Goal: Use online tool/utility

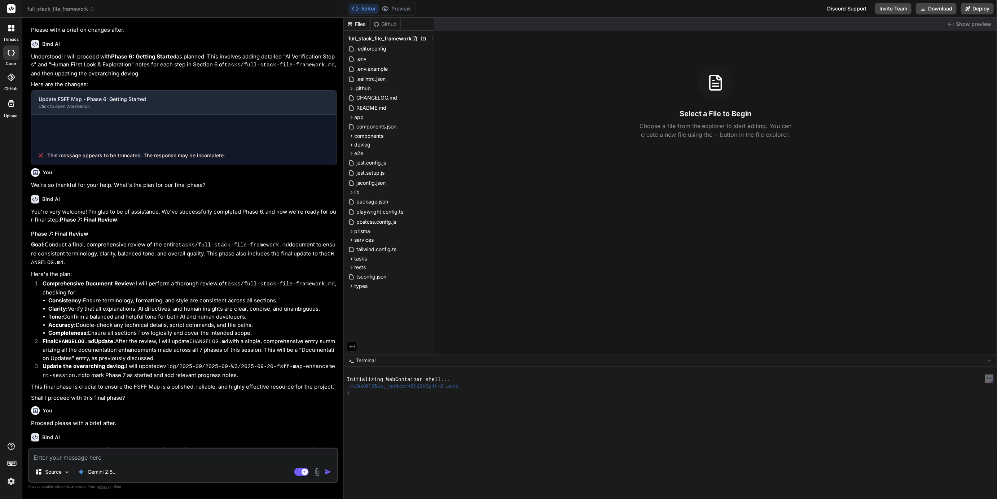
scroll to position [364, 0]
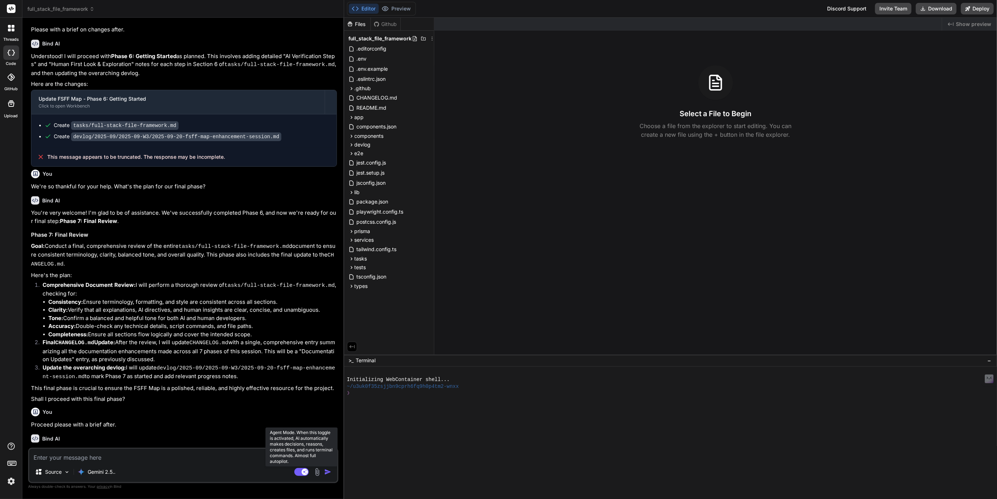
click at [301, 475] on rect at bounding box center [301, 472] width 14 height 8
click at [53, 10] on span "full_stack_file_framework" at bounding box center [60, 8] width 67 height 7
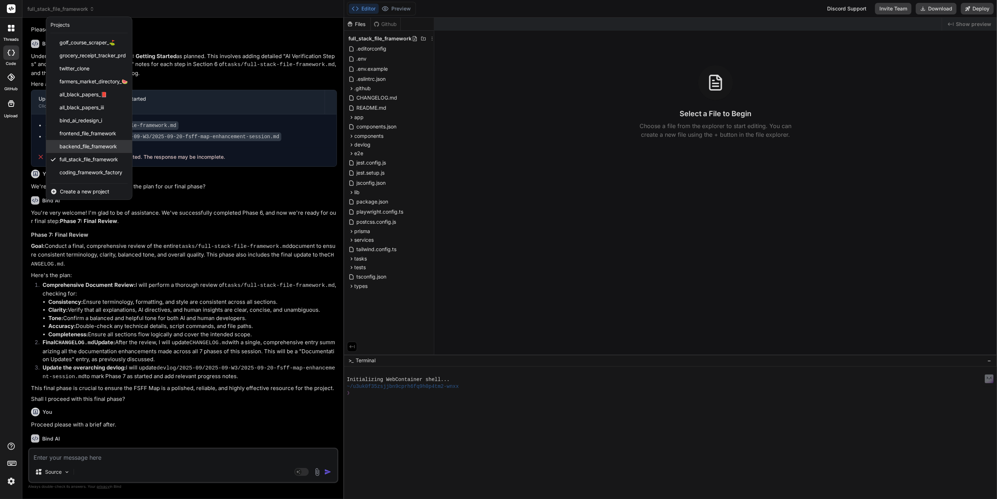
click at [79, 151] on div "backend_file_framework" at bounding box center [89, 146] width 86 height 13
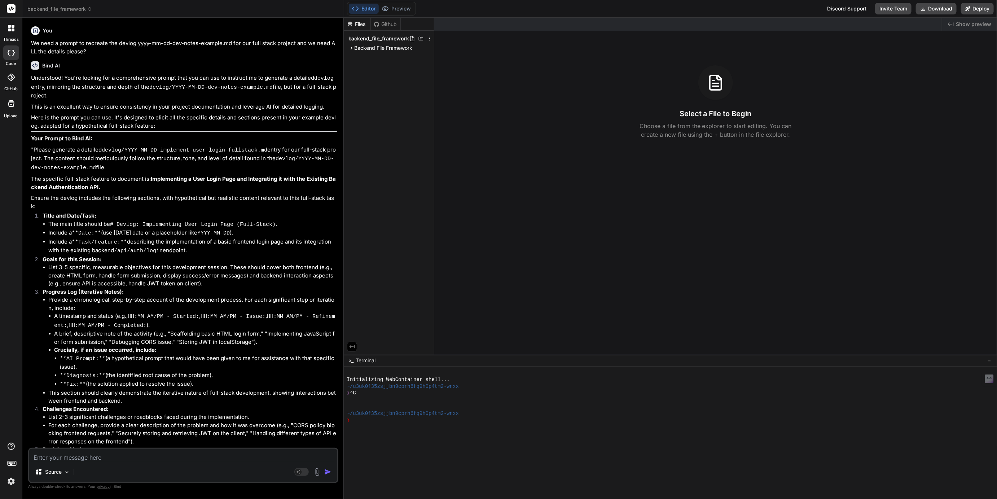
click at [70, 12] on span "backend_file_framework" at bounding box center [59, 8] width 65 height 7
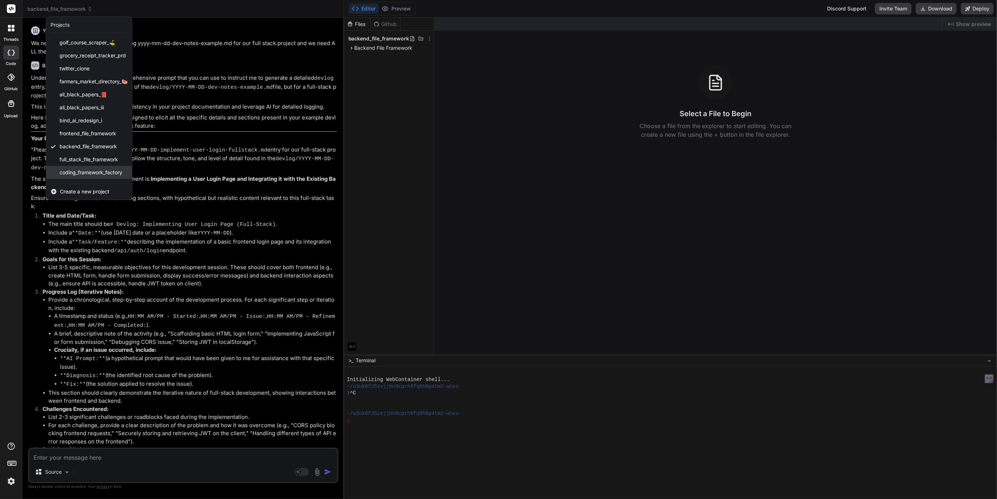
click at [80, 169] on span "coding_framework_factory" at bounding box center [91, 172] width 63 height 7
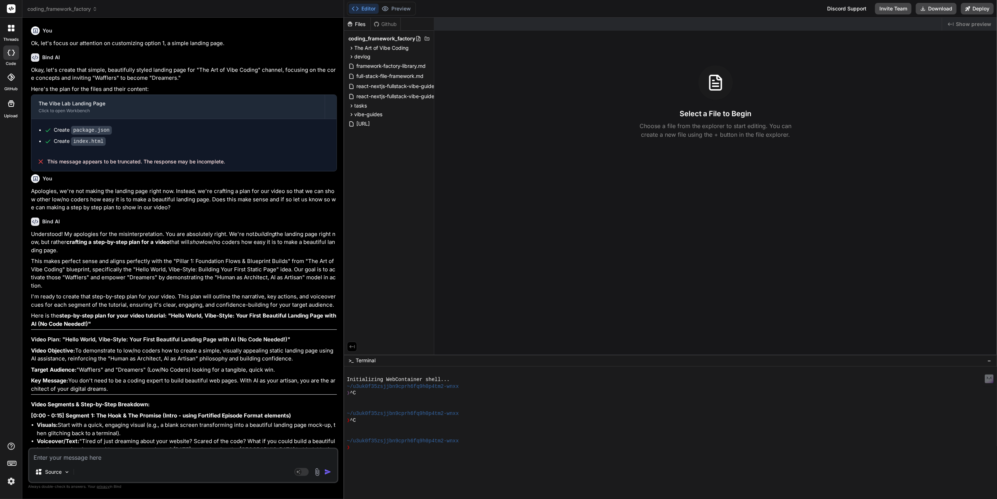
click at [70, 10] on span "coding_framework_factory" at bounding box center [62, 8] width 70 height 7
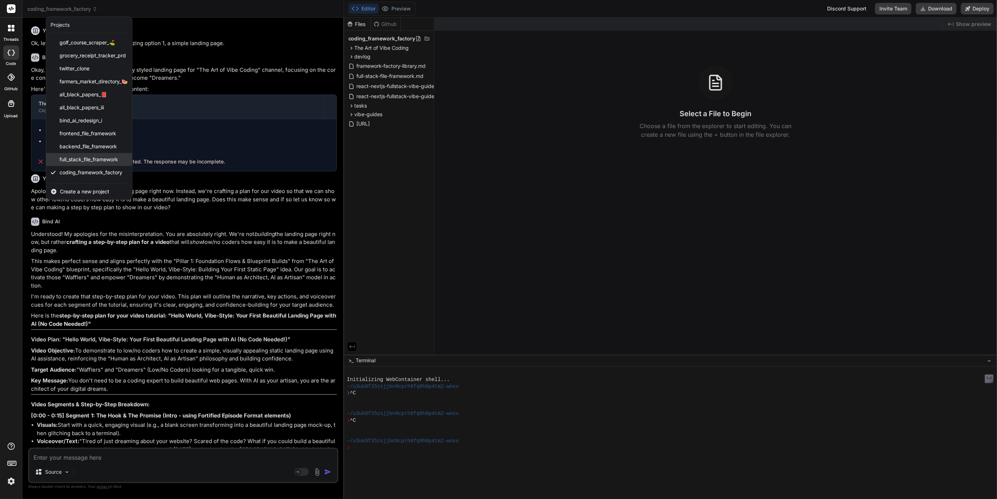
click at [87, 158] on span "full_stack_file_framework" at bounding box center [89, 159] width 58 height 7
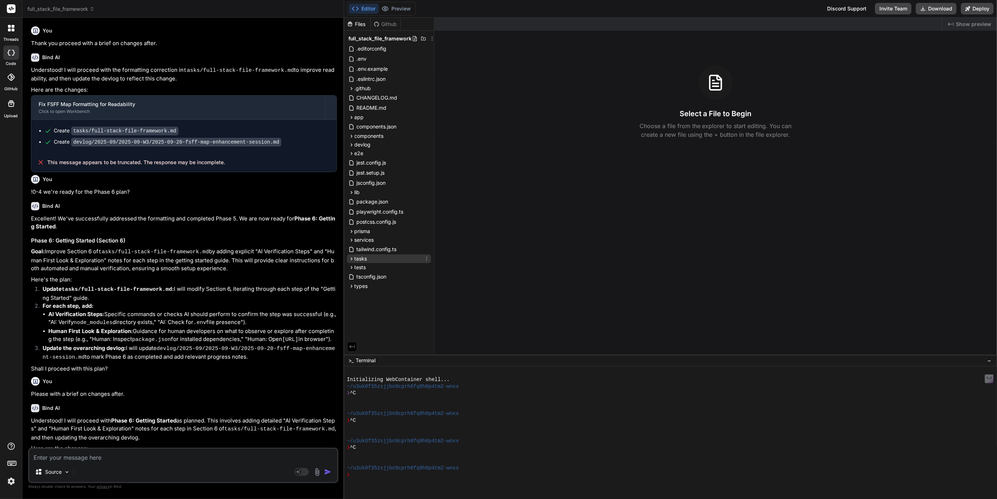
click at [350, 259] on icon at bounding box center [352, 259] width 6 height 6
click at [386, 272] on span "full-stack-file-framework.md" at bounding box center [396, 269] width 69 height 9
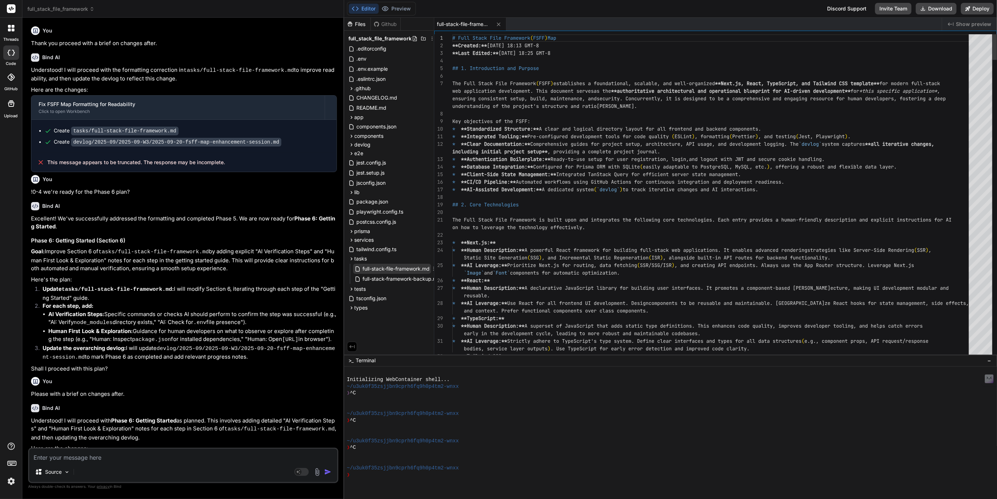
type textarea "x"
click at [403, 280] on span "full-stack-framework-backup.md" at bounding box center [401, 279] width 79 height 9
type textarea "lid, well-structured, and tool-equipped base for developing robust web applicat…"
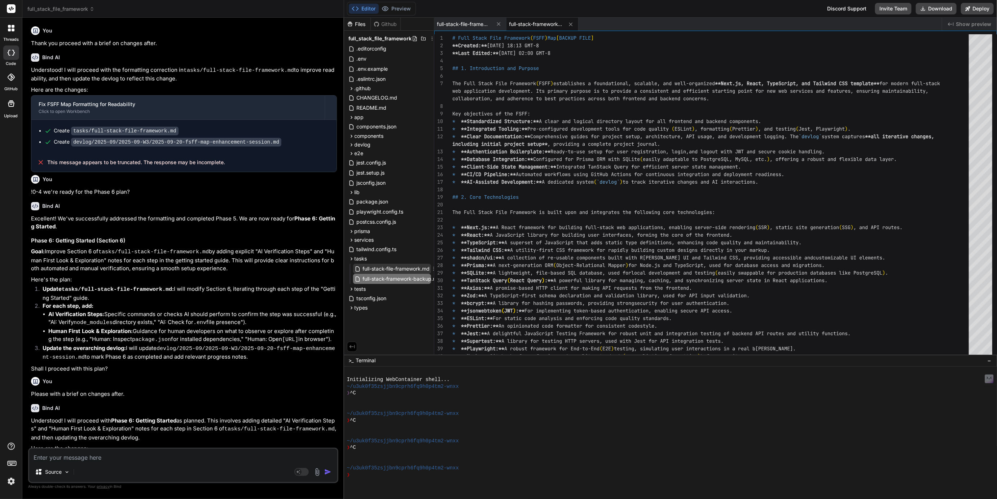
click at [397, 270] on span "full-stack-file-framework.md" at bounding box center [396, 269] width 69 height 9
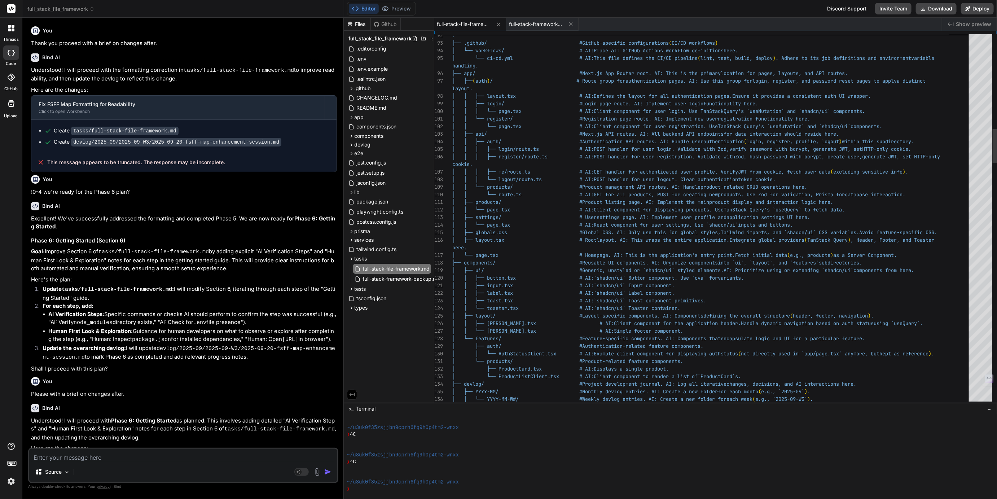
scroll to position [34, 0]
drag, startPoint x: 607, startPoint y: 355, endPoint x: 617, endPoint y: 509, distance: 154.4
click at [617, 499] on html "threads code GitHub Upload full_stack_file_framework Created with Pixso. Bind A…" at bounding box center [498, 249] width 997 height 499
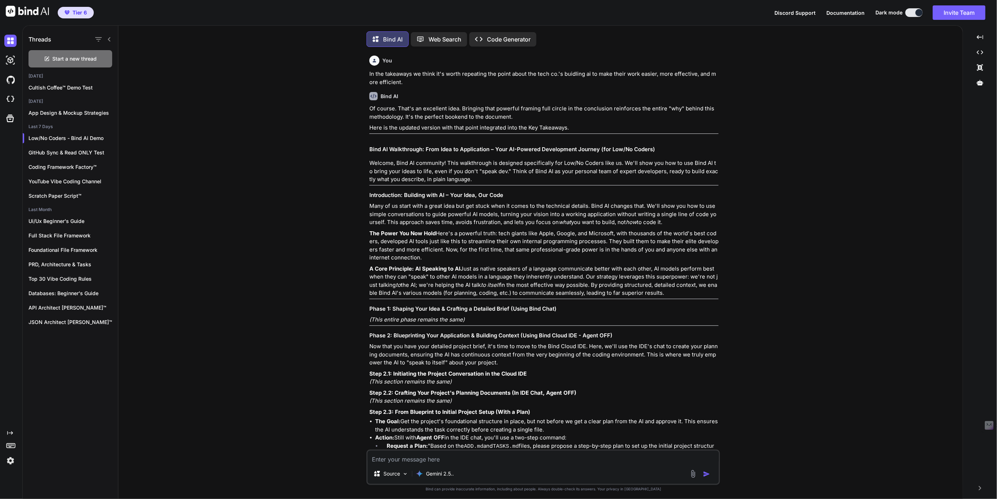
scroll to position [2564, 0]
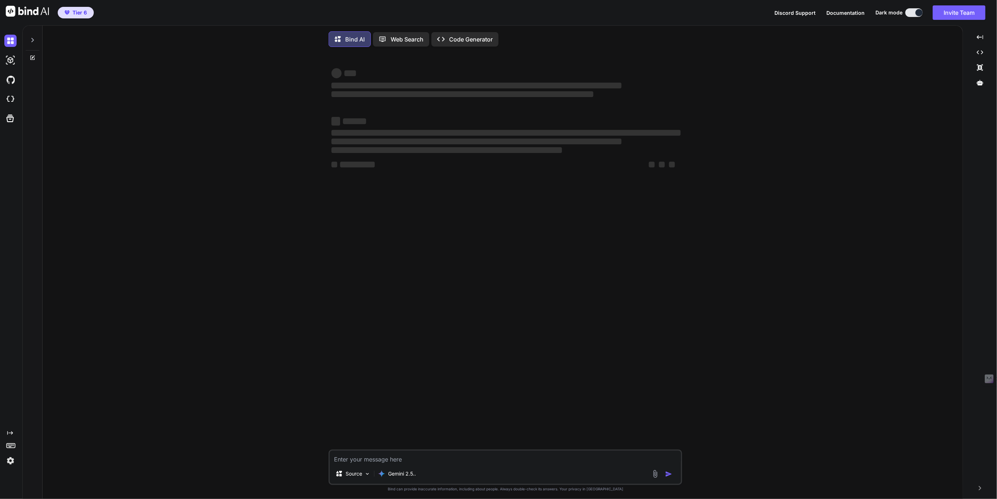
type textarea "x"
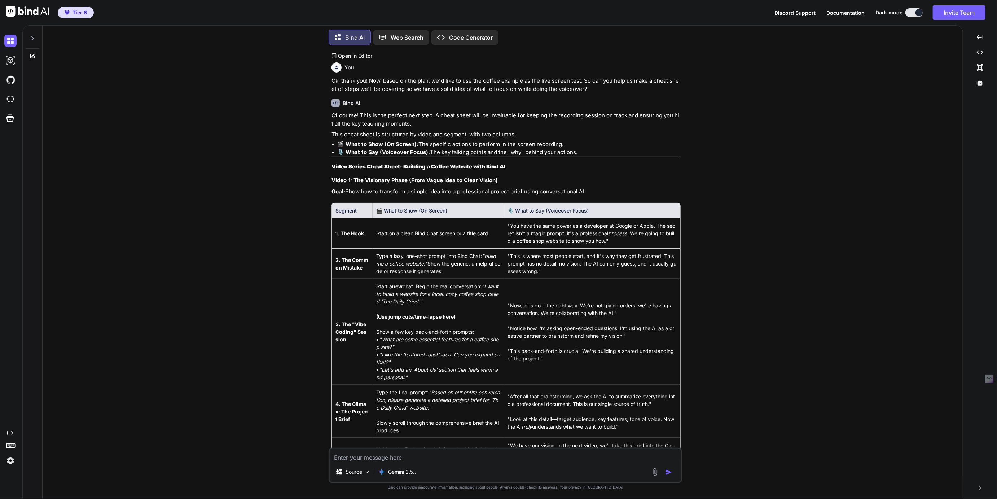
scroll to position [2223, 0]
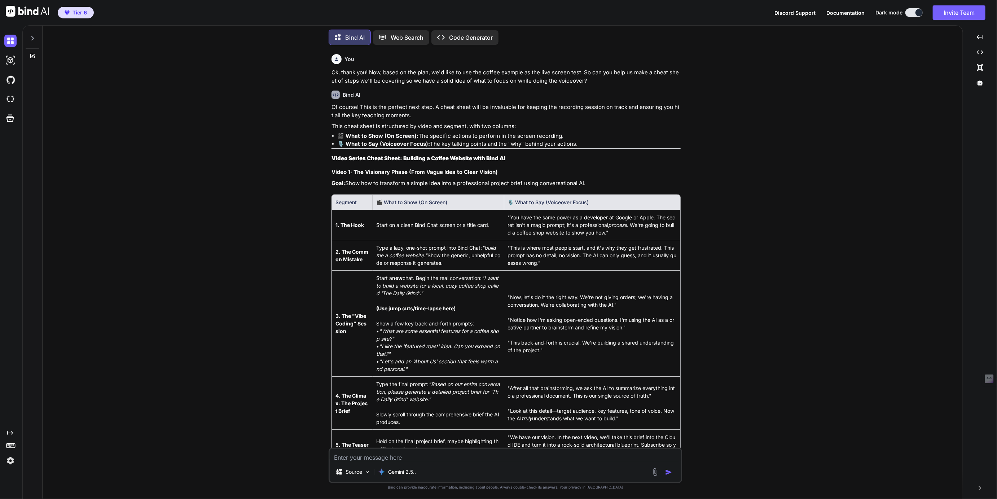
click at [255, 107] on div "You In the takeaways we think it's worth repeating the point about the tech co.…" at bounding box center [505, 275] width 915 height 448
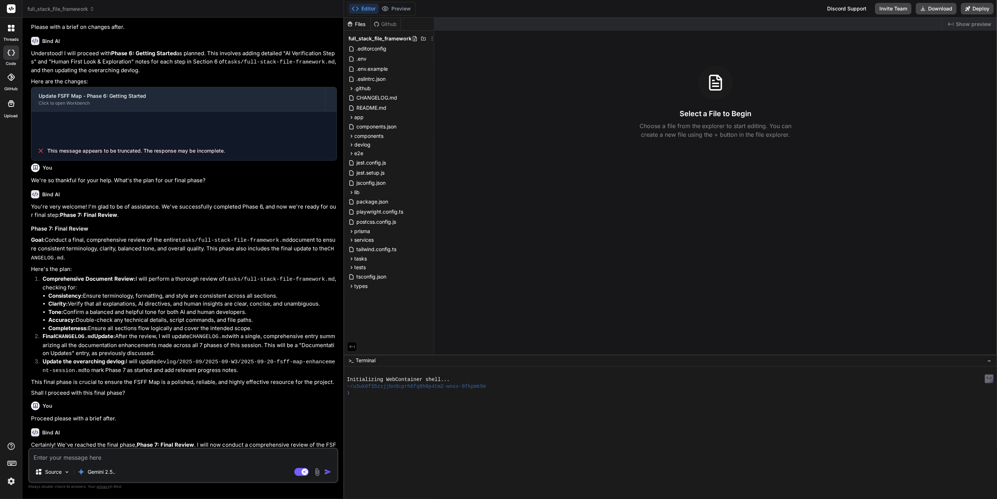
scroll to position [364, 0]
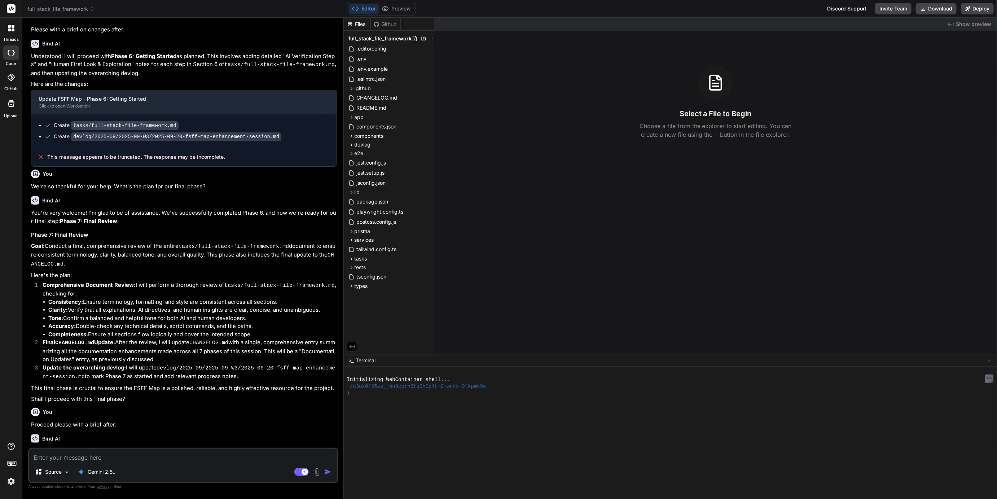
click at [55, 10] on span "full_stack_file_framework" at bounding box center [60, 8] width 67 height 7
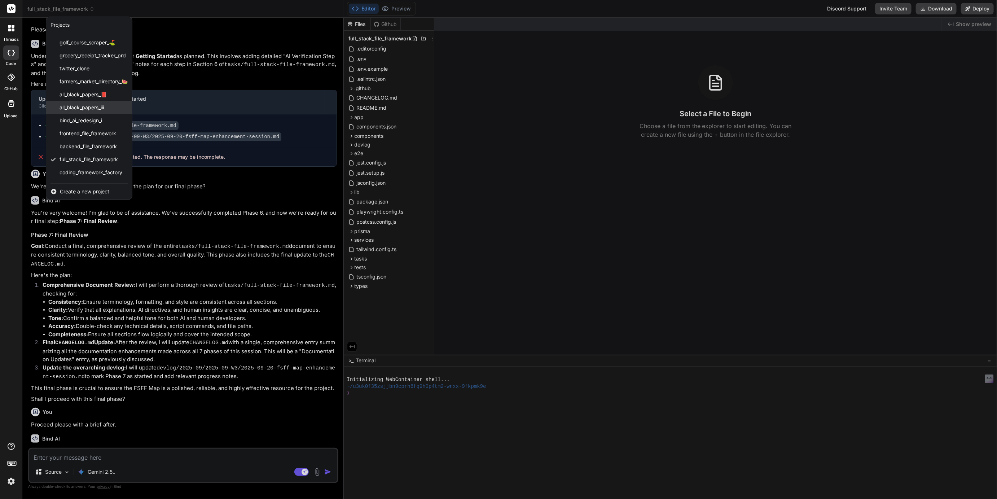
click at [88, 106] on span "all_black_papers_iii" at bounding box center [82, 107] width 44 height 7
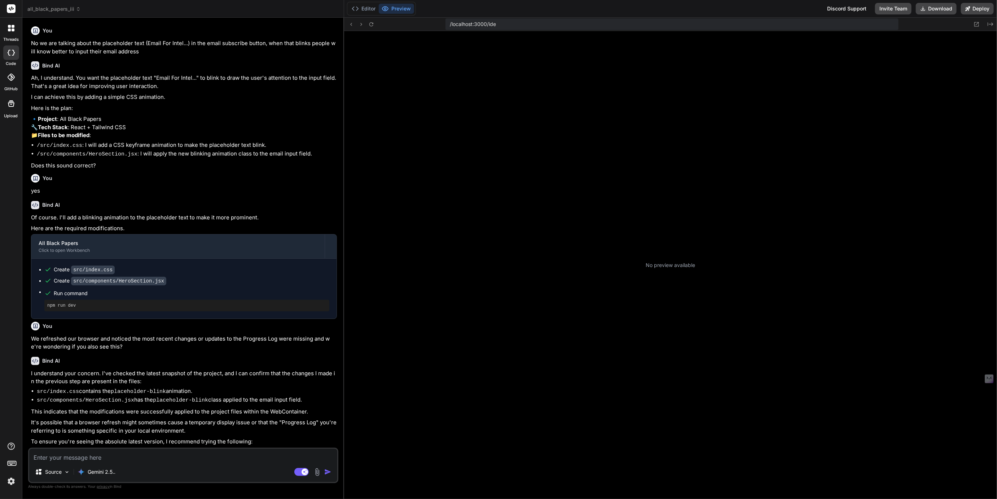
scroll to position [47, 0]
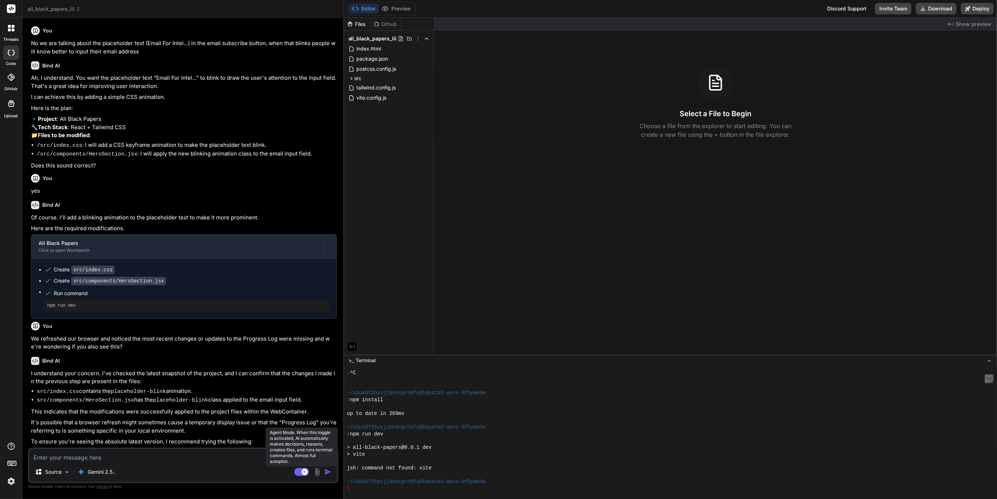
click at [300, 473] on rect at bounding box center [301, 472] width 14 height 8
type textarea "x"
click at [361, 488] on div "❯" at bounding box center [668, 488] width 642 height 7
click at [68, 8] on span "all_black_papers_iii" at bounding box center [53, 8] width 53 height 7
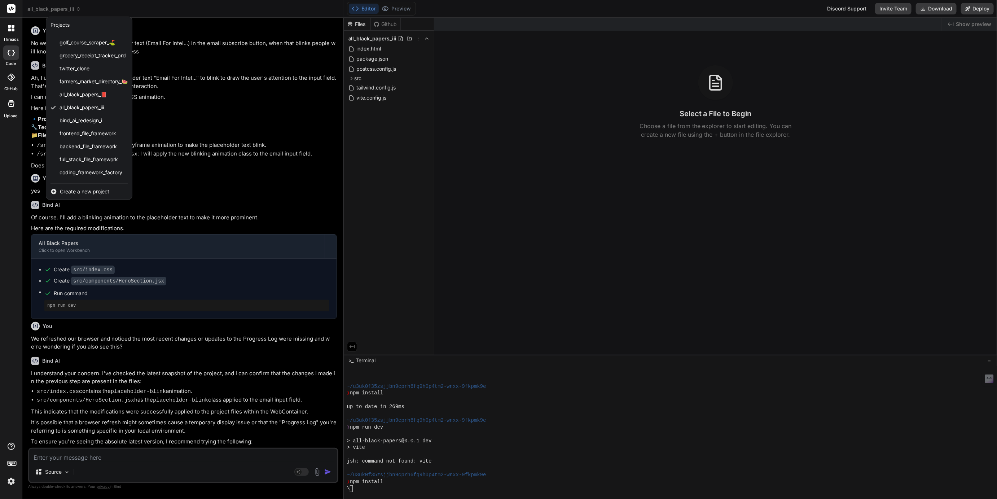
click at [190, 14] on div at bounding box center [498, 249] width 997 height 499
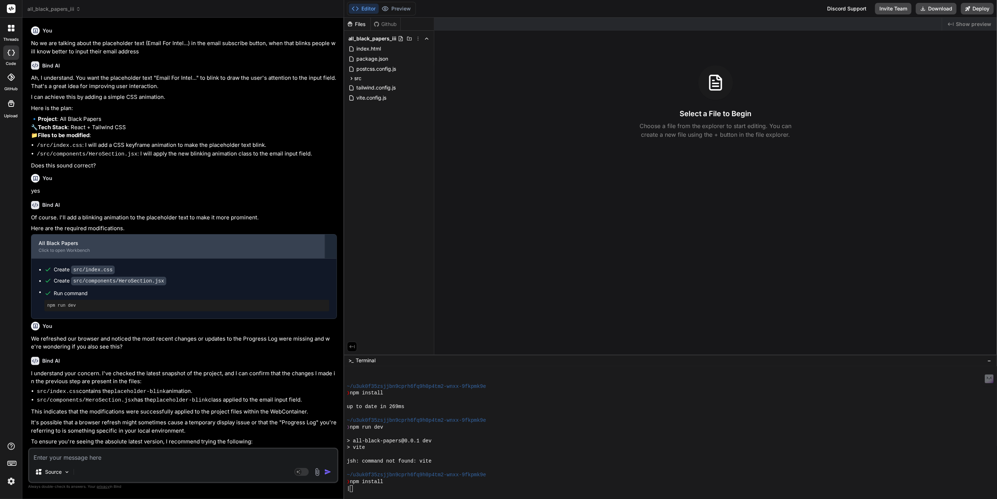
type textarea "x"
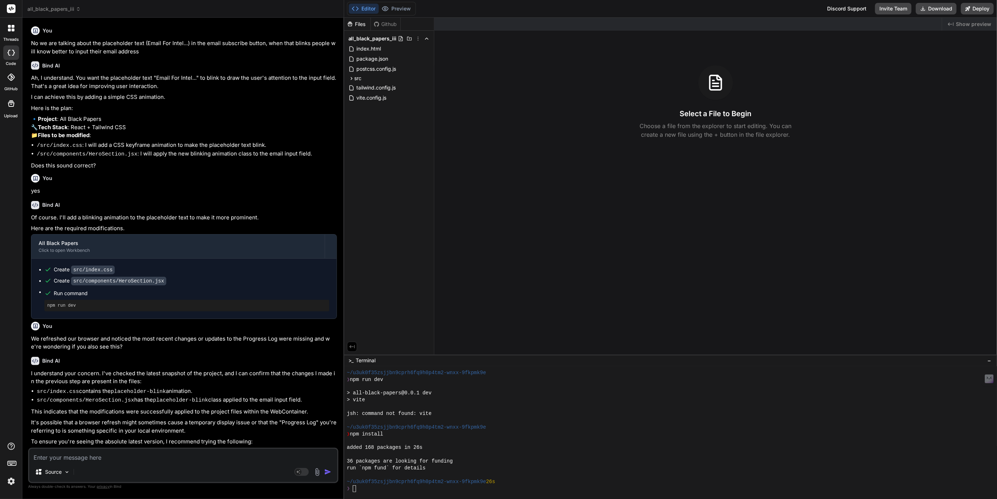
click at [359, 489] on div "❯" at bounding box center [668, 488] width 642 height 7
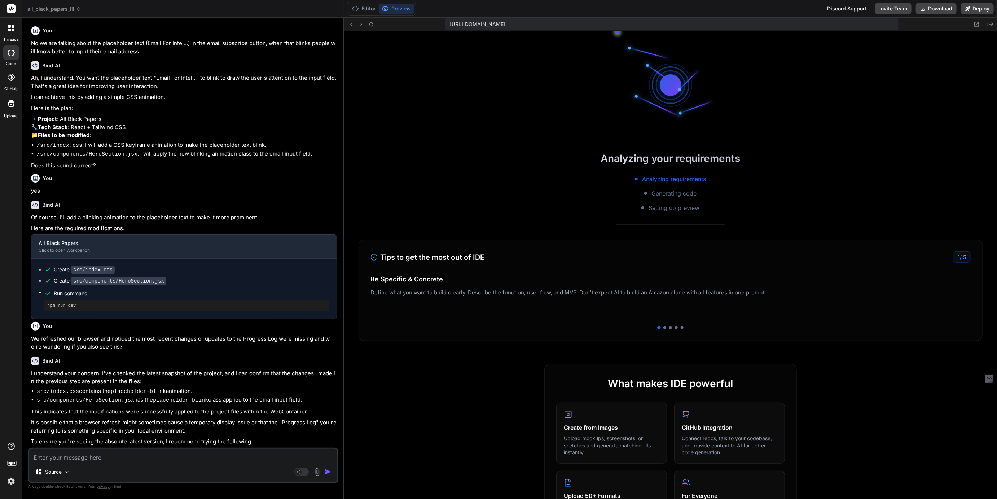
scroll to position [252, 0]
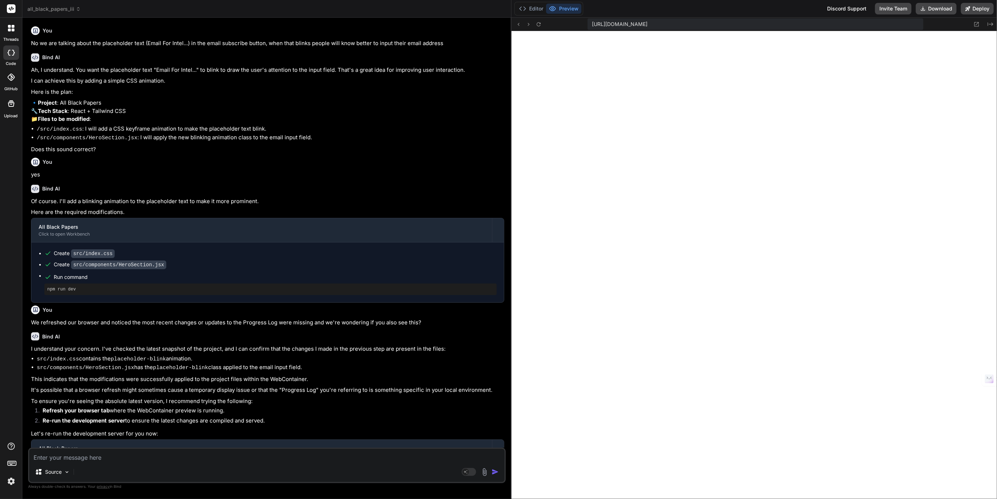
type textarea "x"
drag, startPoint x: 344, startPoint y: 133, endPoint x: 502, endPoint y: 137, distance: 158.1
click at [502, 137] on div "Bind AI Web Search Created with Pixso. Code Generator You No we are talking abo…" at bounding box center [267, 258] width 490 height 481
